Goal: Transaction & Acquisition: Purchase product/service

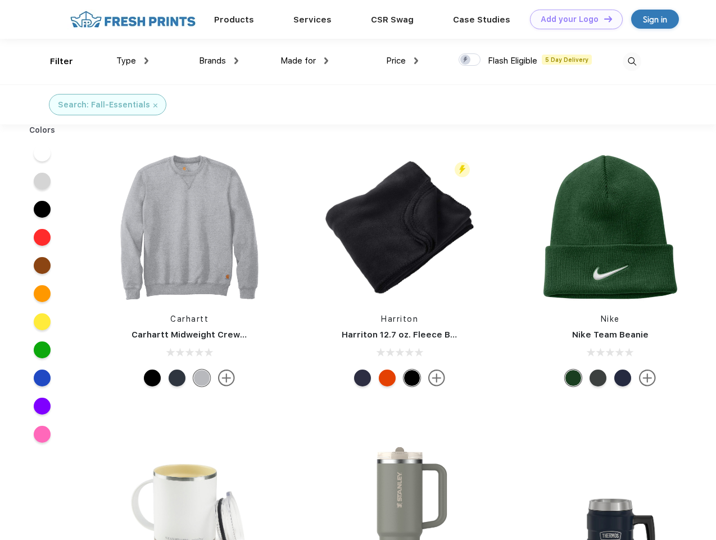
click at [572, 19] on link "Add your Logo Design Tool" at bounding box center [576, 20] width 93 height 20
click at [0, 0] on div "Design Tool" at bounding box center [0, 0] width 0 height 0
click at [603, 19] on link "Add your Logo Design Tool" at bounding box center [576, 20] width 93 height 20
click at [54, 61] on div "Filter" at bounding box center [61, 61] width 23 height 13
click at [133, 61] on span "Type" at bounding box center [126, 61] width 20 height 10
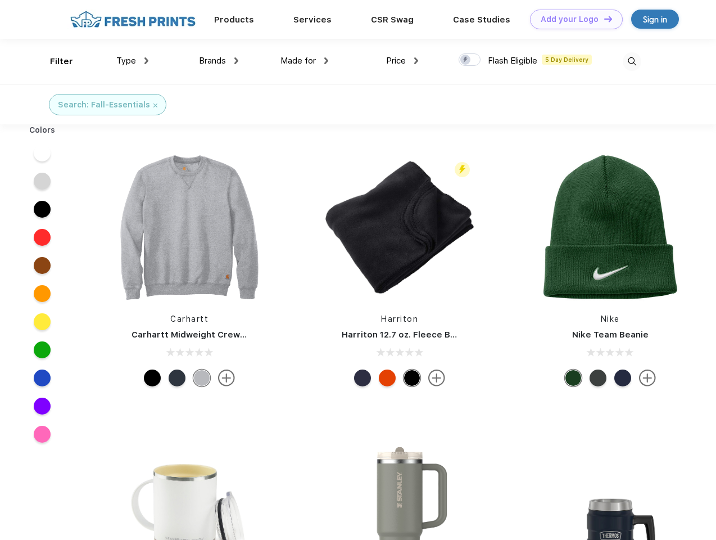
click at [219, 61] on span "Brands" at bounding box center [212, 61] width 27 height 10
click at [305, 61] on span "Made for" at bounding box center [297, 61] width 35 height 10
click at [402, 61] on span "Price" at bounding box center [396, 61] width 20 height 10
click at [470, 60] on div at bounding box center [470, 59] width 22 height 12
click at [466, 60] on input "checkbox" at bounding box center [462, 56] width 7 height 7
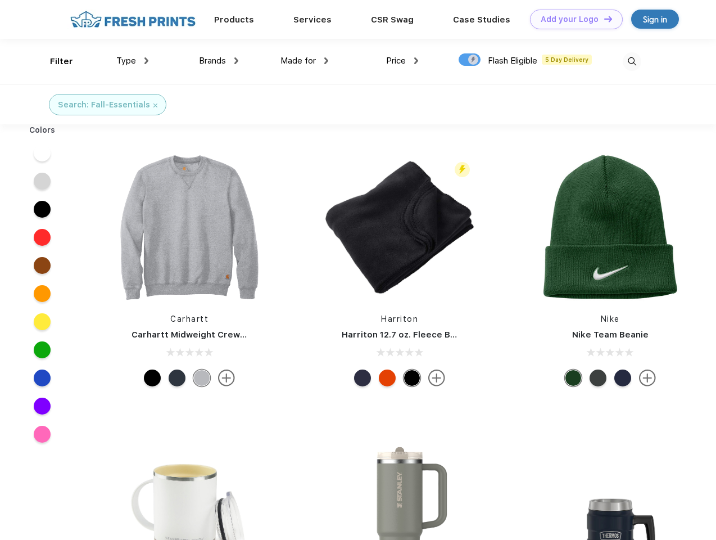
click at [632, 61] on img at bounding box center [632, 61] width 19 height 19
